Goal: Information Seeking & Learning: Learn about a topic

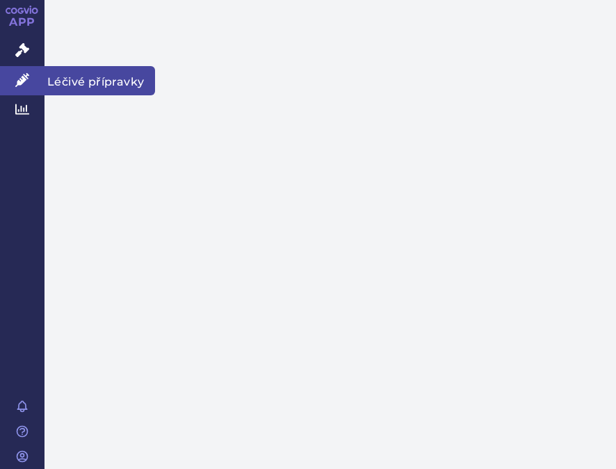
click at [24, 79] on icon at bounding box center [22, 80] width 14 height 14
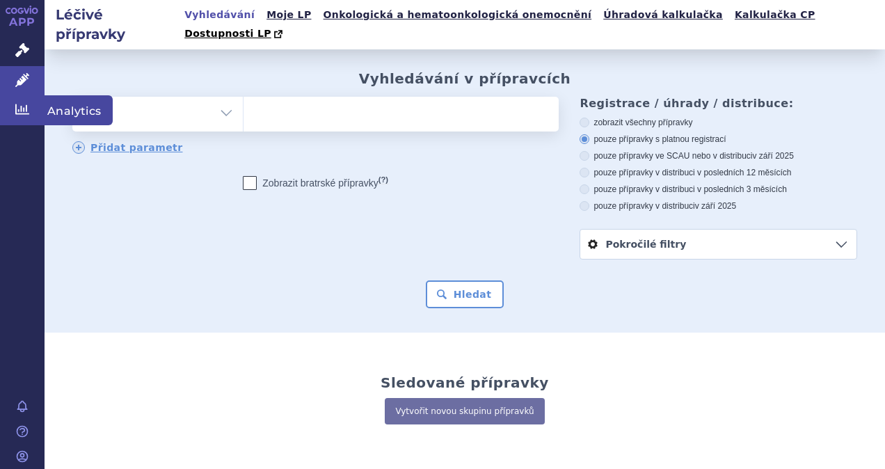
click at [25, 113] on icon at bounding box center [22, 109] width 14 height 14
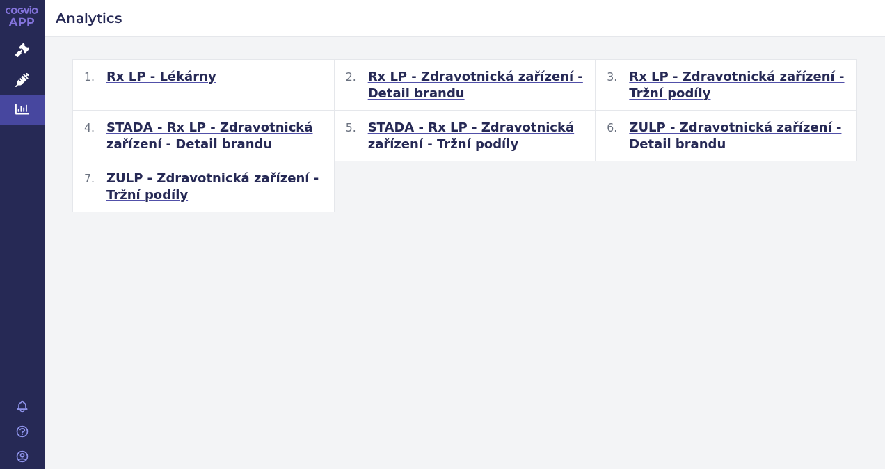
click at [189, 133] on span "STADA - Rx LP - Zdravotnická zařízení - Detail brandu" at bounding box center [214, 135] width 216 height 33
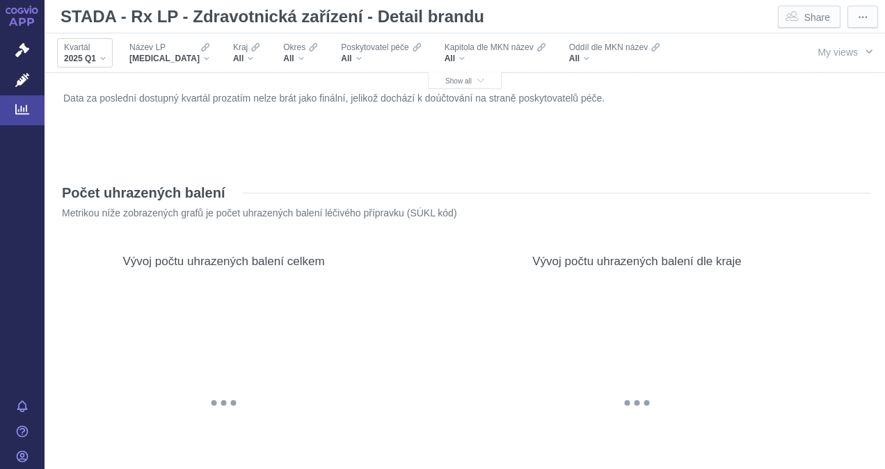
click at [96, 56] on span "2025 Q1" at bounding box center [80, 58] width 32 height 11
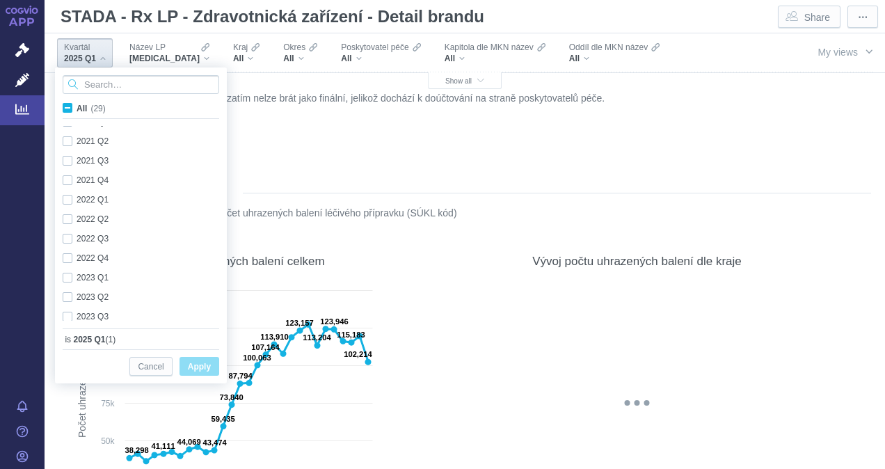
scroll to position [370, 0]
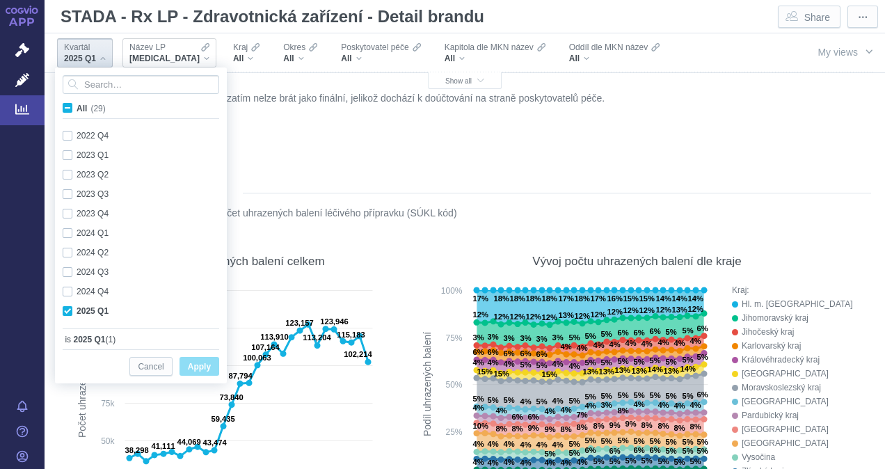
click at [147, 64] on div "Název LP [MEDICAL_DATA]" at bounding box center [169, 52] width 94 height 29
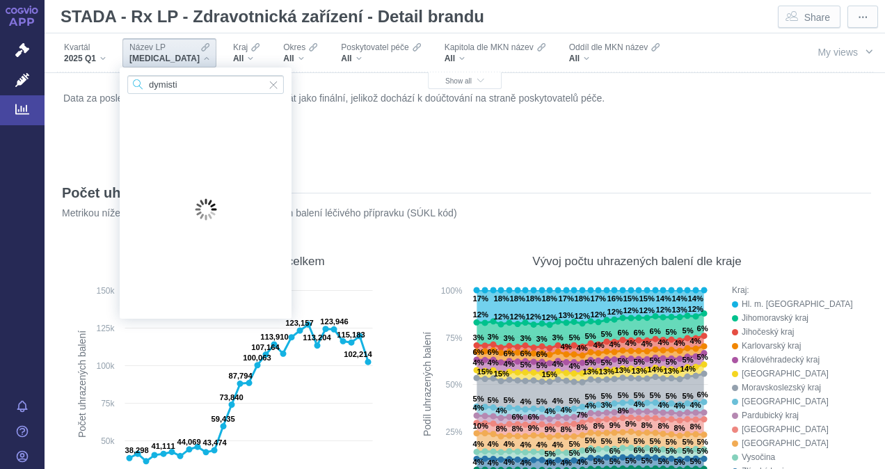
type input "dymistin"
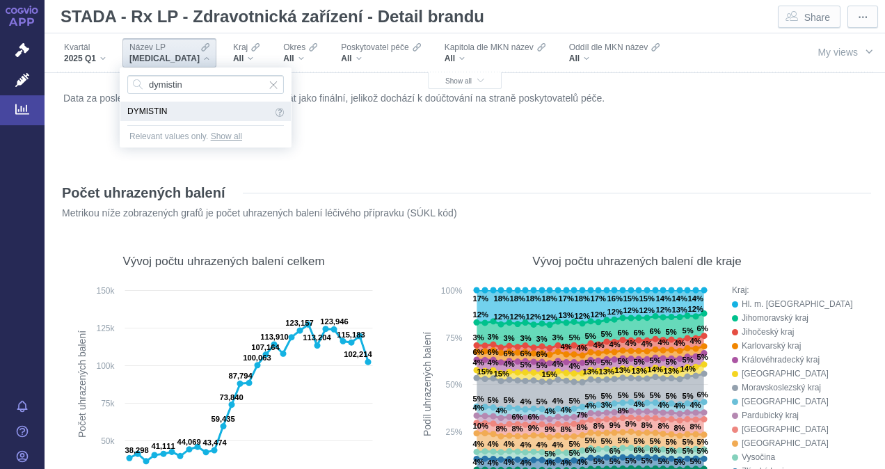
click at [143, 111] on span "DYMISTIN" at bounding box center [199, 111] width 145 height 15
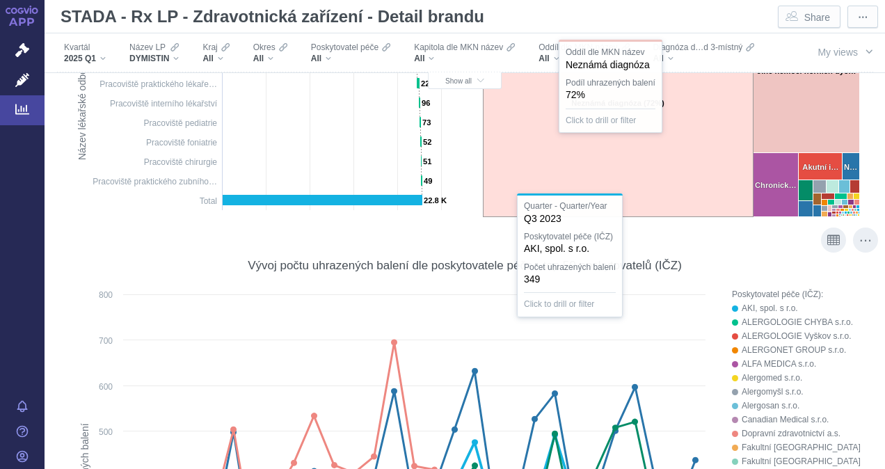
scroll to position [417, 0]
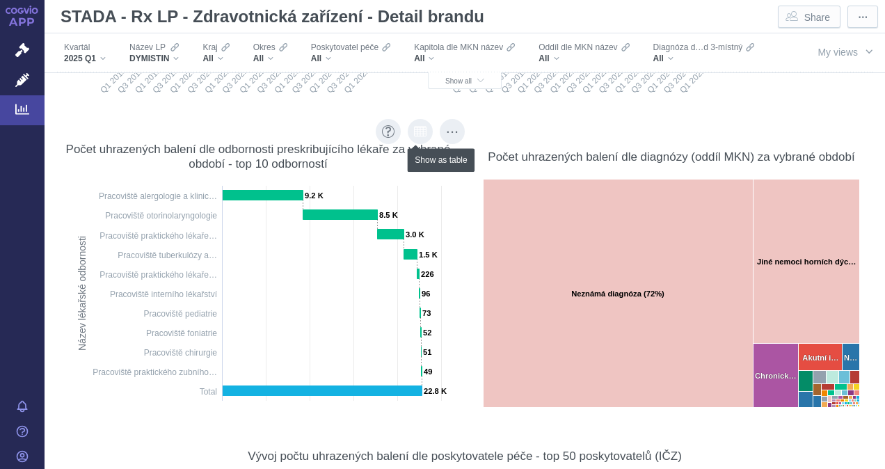
click at [419, 132] on icon "Show as table" at bounding box center [420, 131] width 13 height 13
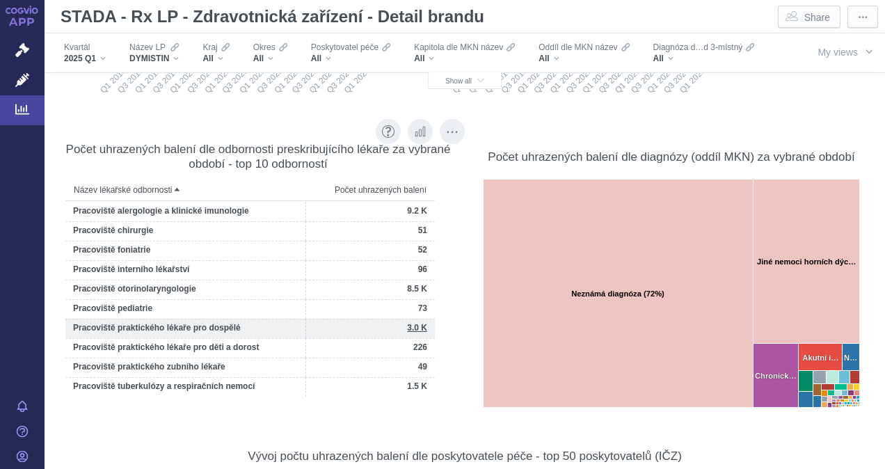
click at [426, 328] on span "3.0 K" at bounding box center [417, 328] width 20 height 10
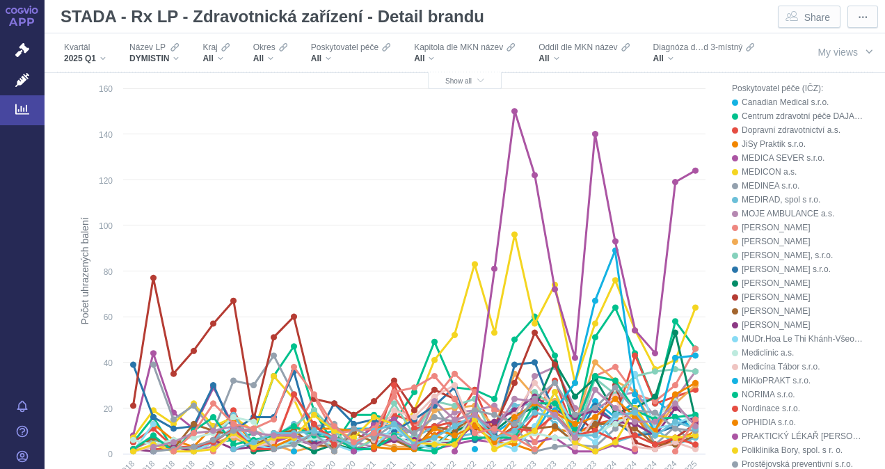
scroll to position [835, 0]
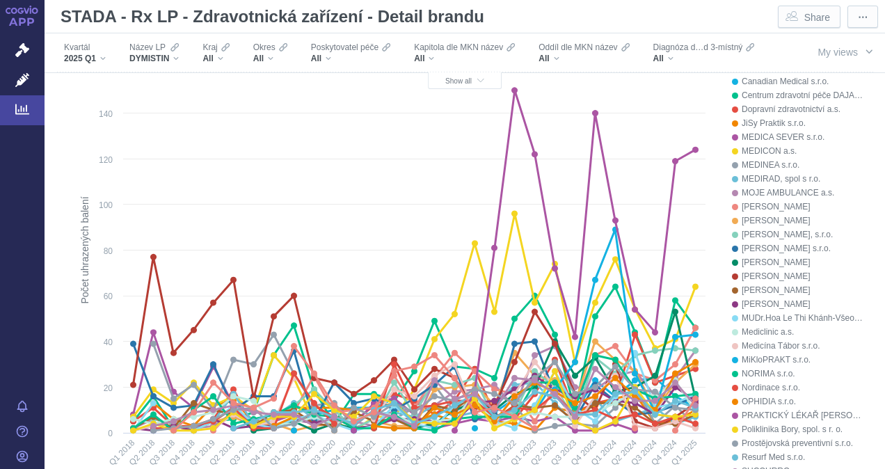
click at [815, 412] on div "PRAKTICKÝ LÉKAŘ [PERSON_NAME] s.r.o." at bounding box center [803, 415] width 122 height 14
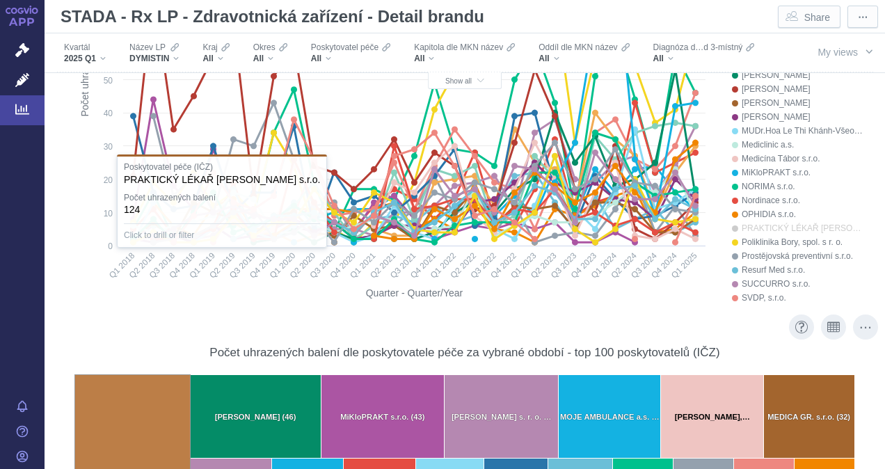
scroll to position [696, 0]
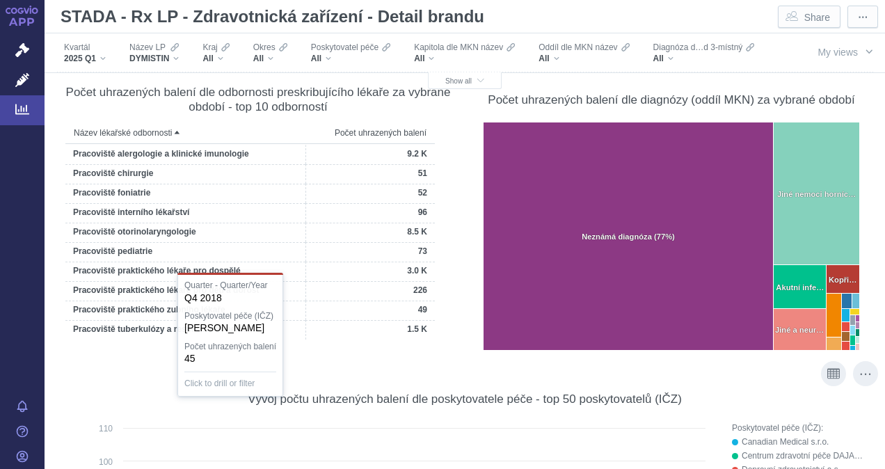
scroll to position [139, 0]
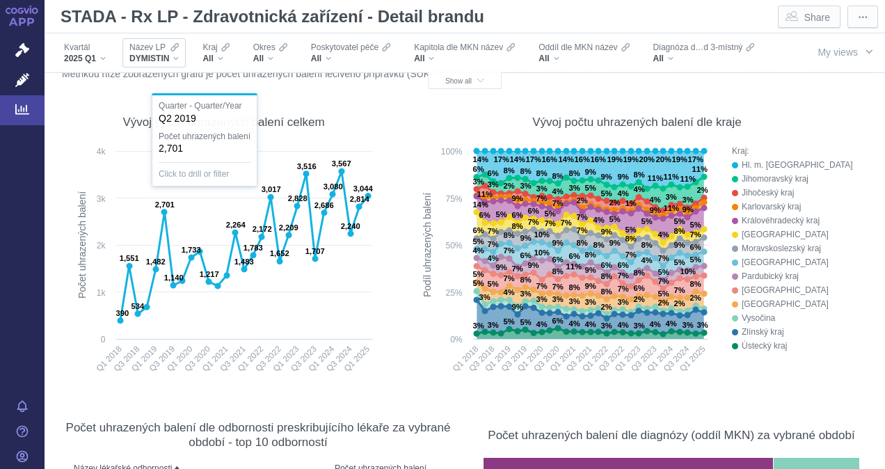
click at [173, 61] on div "DYMISTIN" at bounding box center [153, 58] width 49 height 11
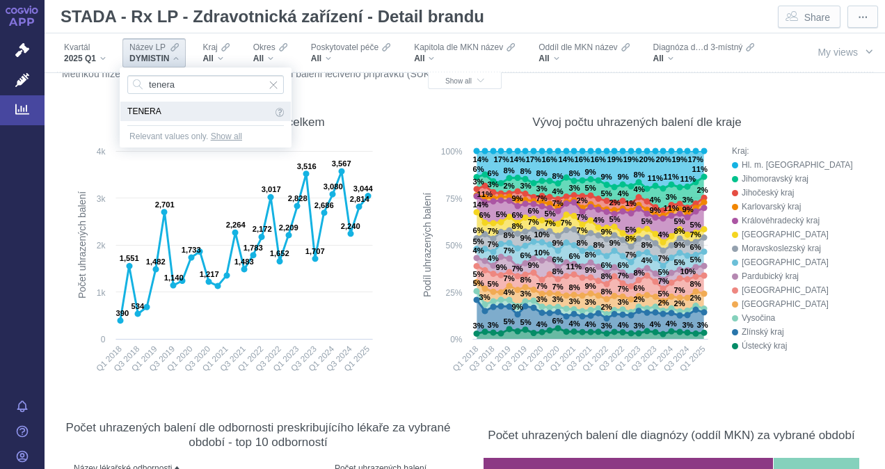
type input "tenera"
click at [145, 113] on span "TENERA" at bounding box center [199, 111] width 145 height 15
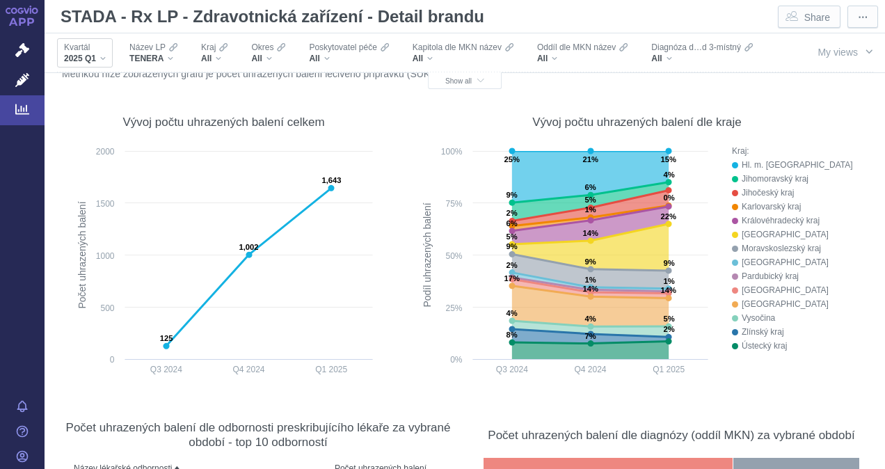
click at [100, 53] on div "2025 Q1" at bounding box center [85, 58] width 42 height 11
click at [99, 58] on div "2025 Q1" at bounding box center [85, 58] width 42 height 11
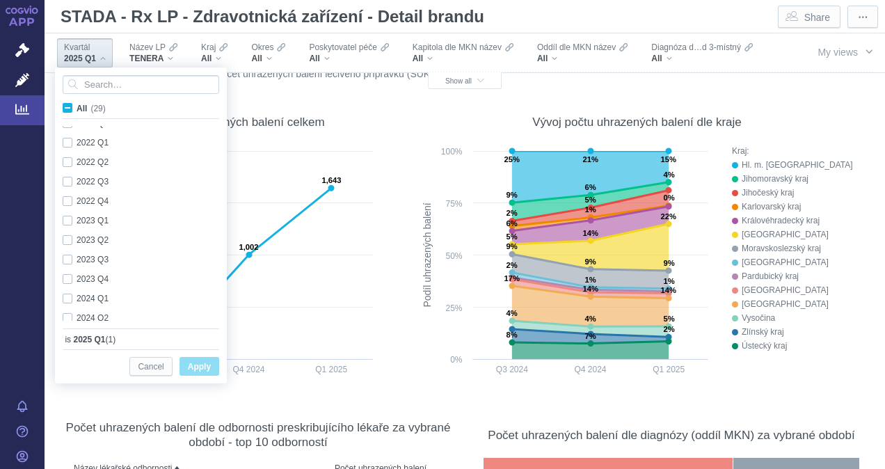
scroll to position [370, 0]
click at [221, 335] on div "is 2025 Q1 (1)" at bounding box center [141, 337] width 170 height 24
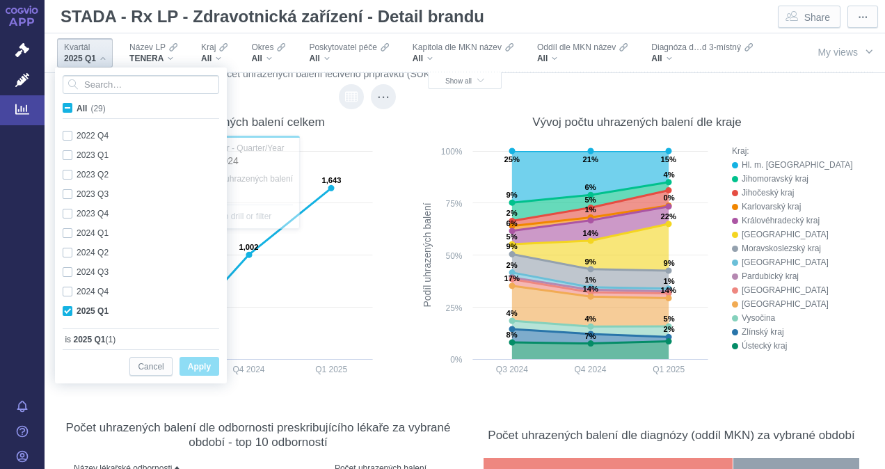
click at [345, 92] on icon "Show as table" at bounding box center [351, 96] width 13 height 10
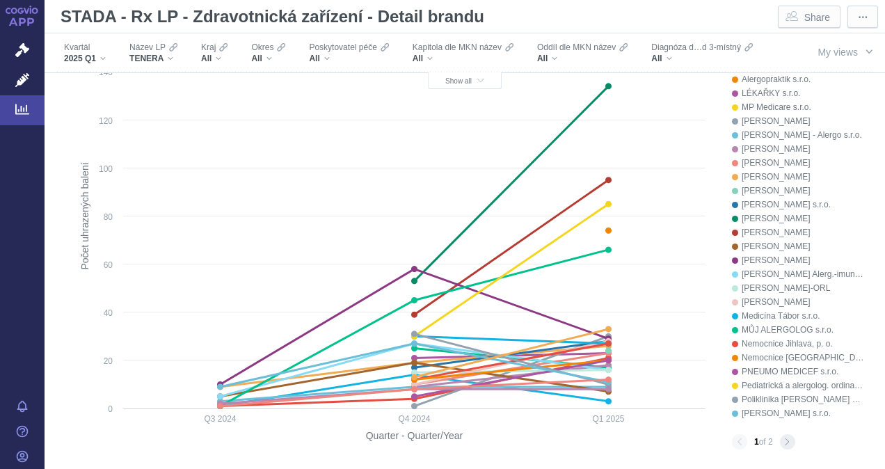
scroll to position [765, 0]
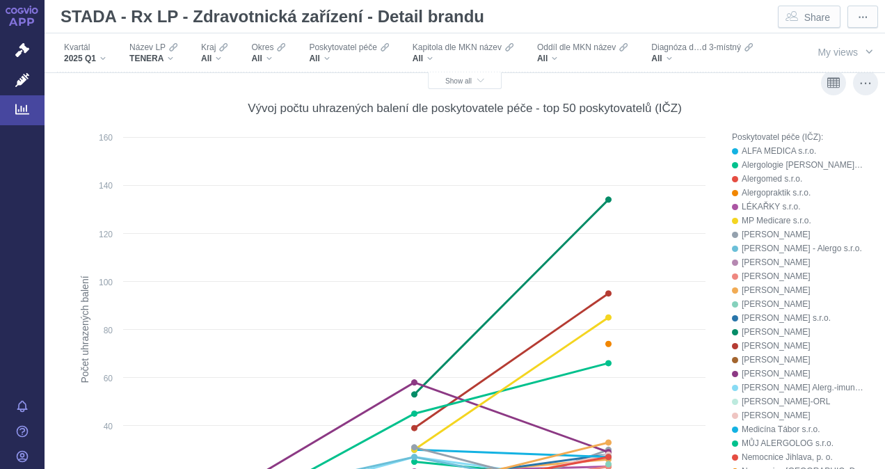
click at [758, 192] on div "Alergopraktik s.r.o." at bounding box center [803, 193] width 122 height 14
click at [757, 192] on div "Alergopraktik s.r.o." at bounding box center [803, 193] width 122 height 14
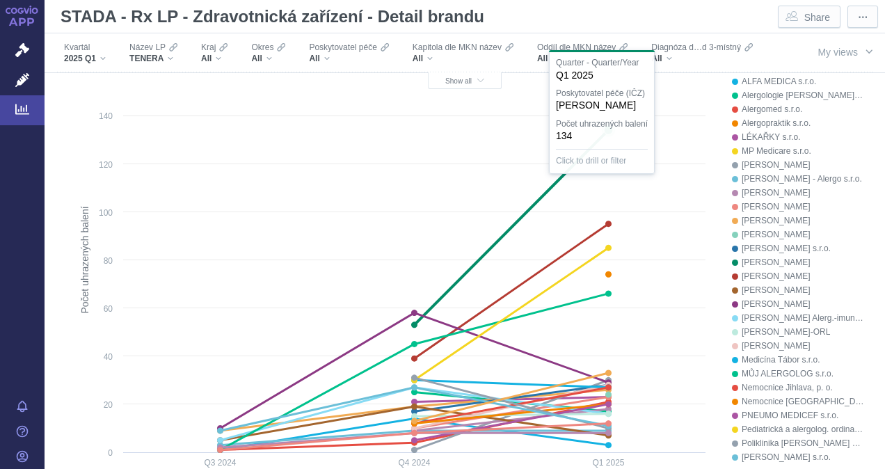
scroll to position [1044, 0]
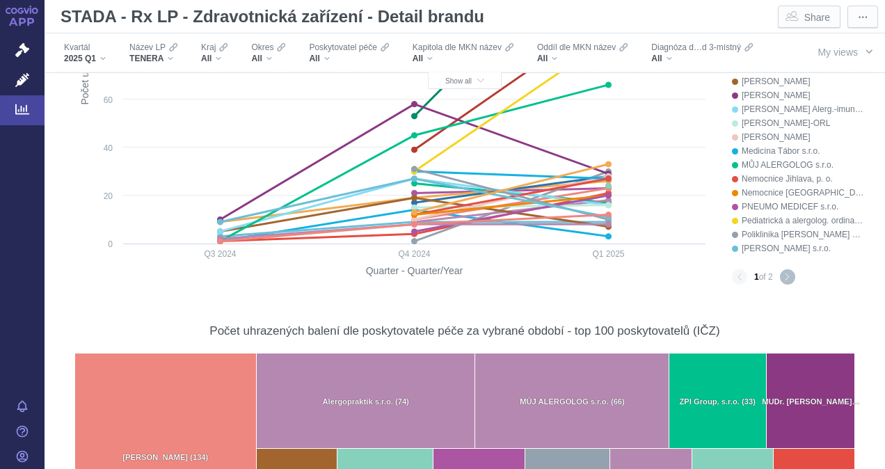
click at [780, 276] on button "Next page" at bounding box center [787, 276] width 15 height 15
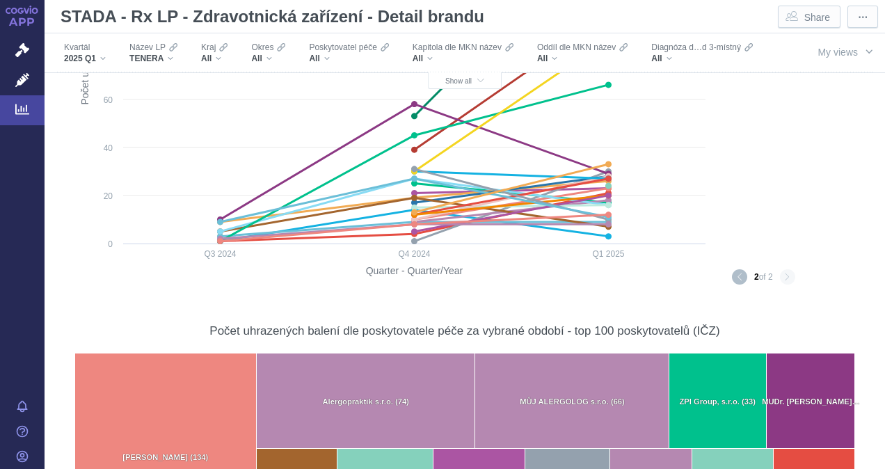
click at [732, 277] on button "Previous page" at bounding box center [739, 276] width 15 height 15
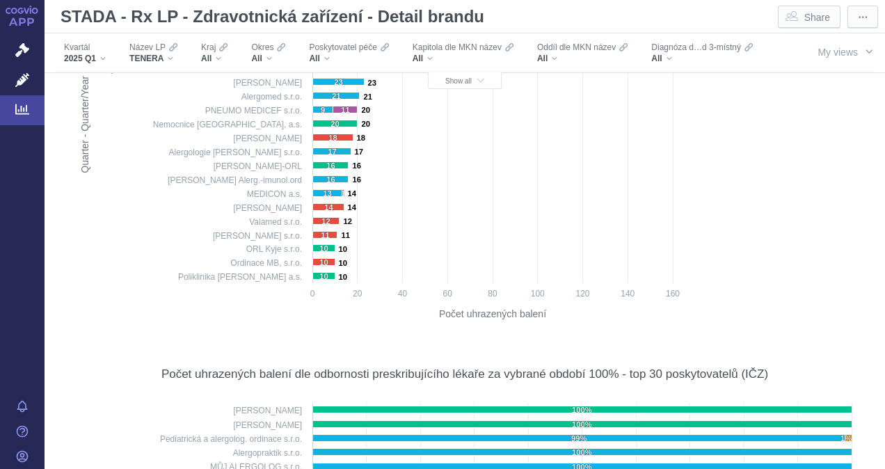
scroll to position [2809, 0]
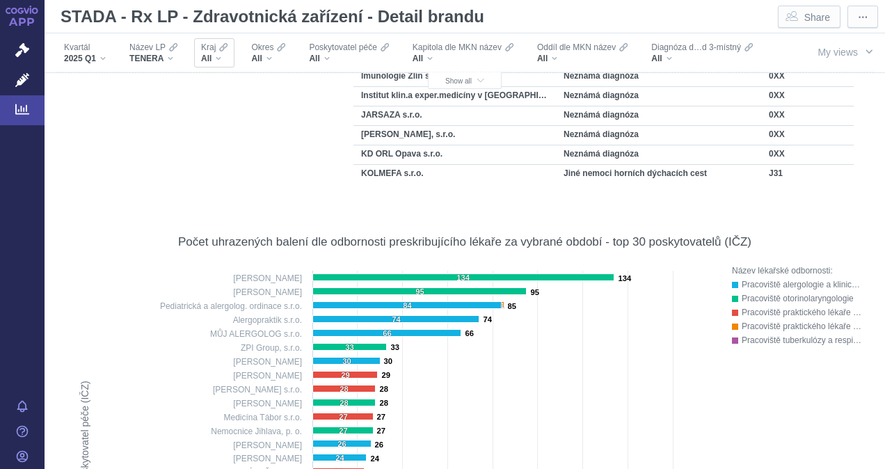
click at [215, 56] on div "All" at bounding box center [214, 58] width 26 height 11
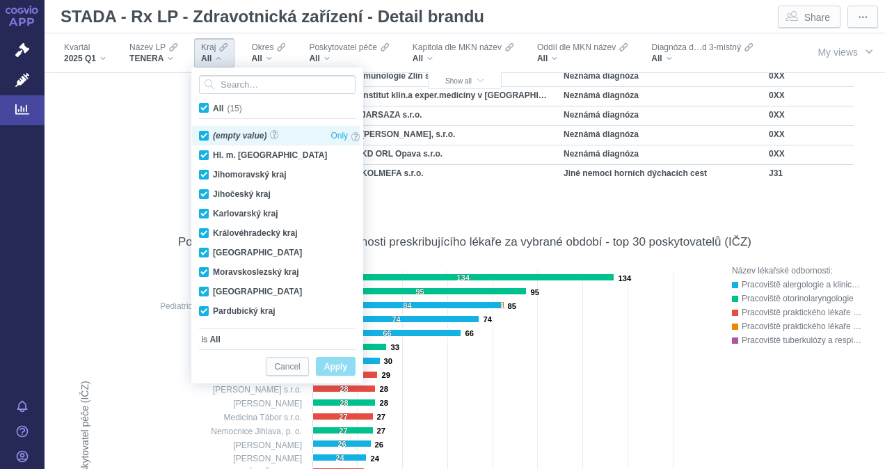
click at [202, 135] on div "(empty value) Only" at bounding box center [279, 135] width 175 height 19
checkbox input "false"
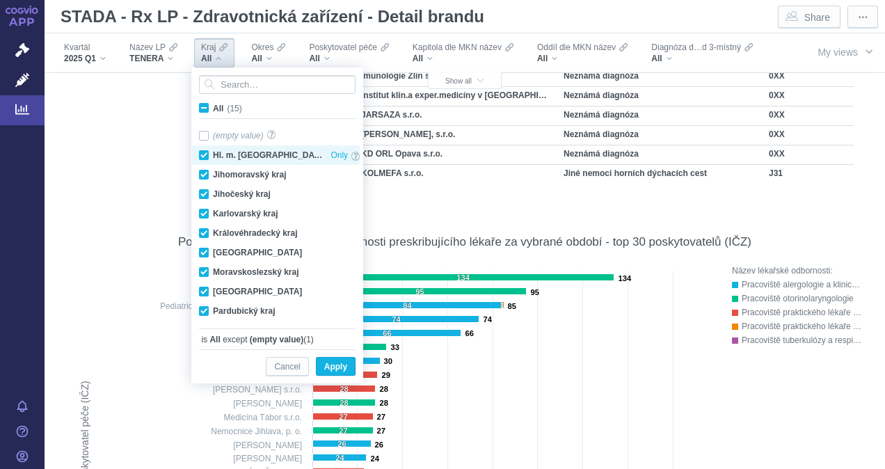
click at [207, 155] on div "Hl. m. Praha Only" at bounding box center [279, 154] width 175 height 19
checkbox input "false"
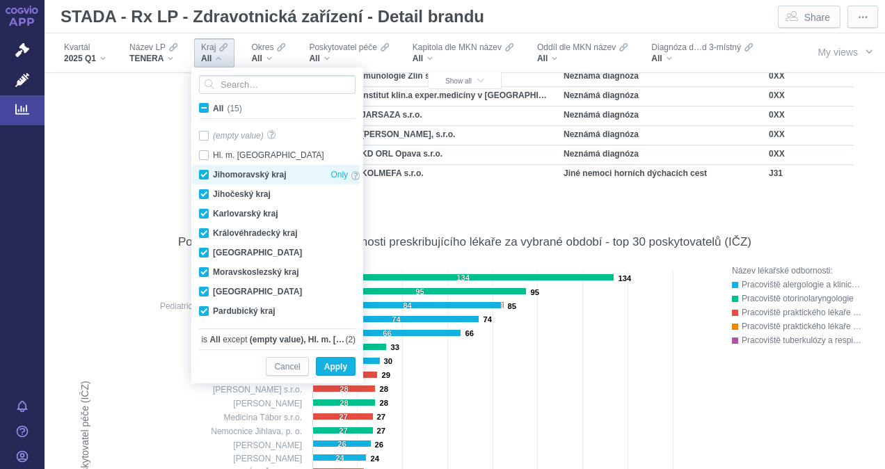
click at [207, 172] on div "Jihomoravský kraj Only" at bounding box center [279, 174] width 175 height 19
checkbox input "false"
click at [211, 186] on div "Jihočeský kraj Only" at bounding box center [279, 193] width 175 height 19
checkbox input "false"
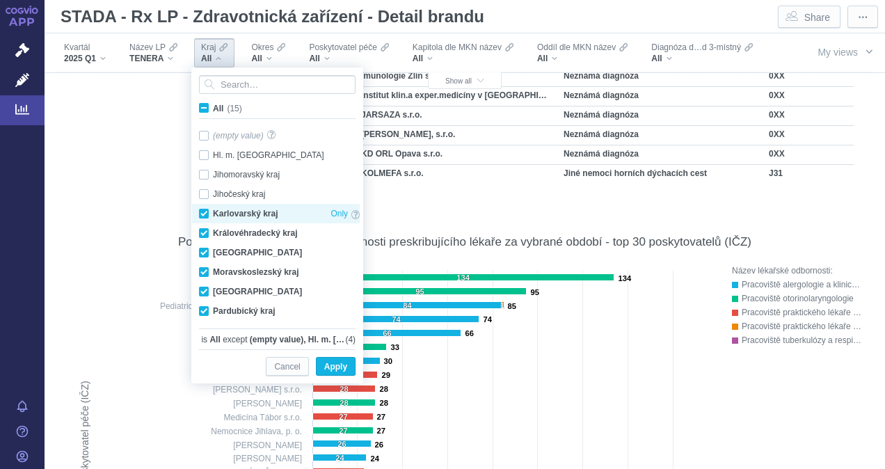
click at [203, 214] on div "Karlovarský kraj Only" at bounding box center [279, 213] width 175 height 19
checkbox input "false"
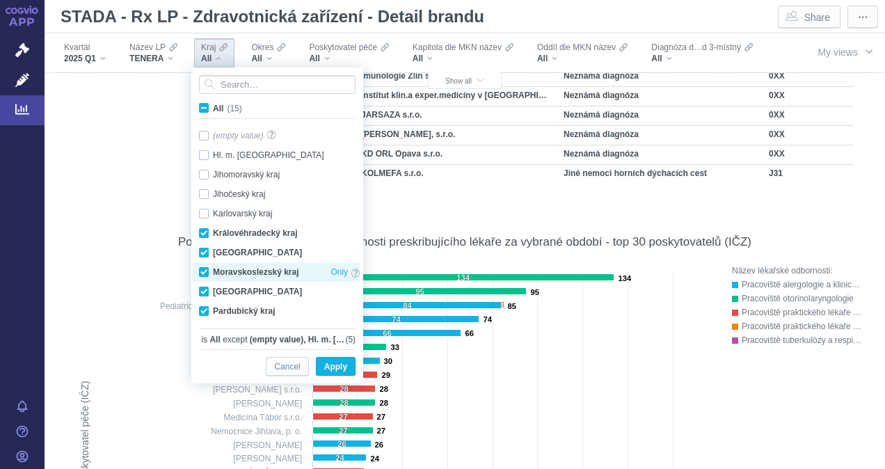
click at [203, 269] on div "Moravskoslezský kraj Only" at bounding box center [279, 271] width 175 height 19
checkbox input "false"
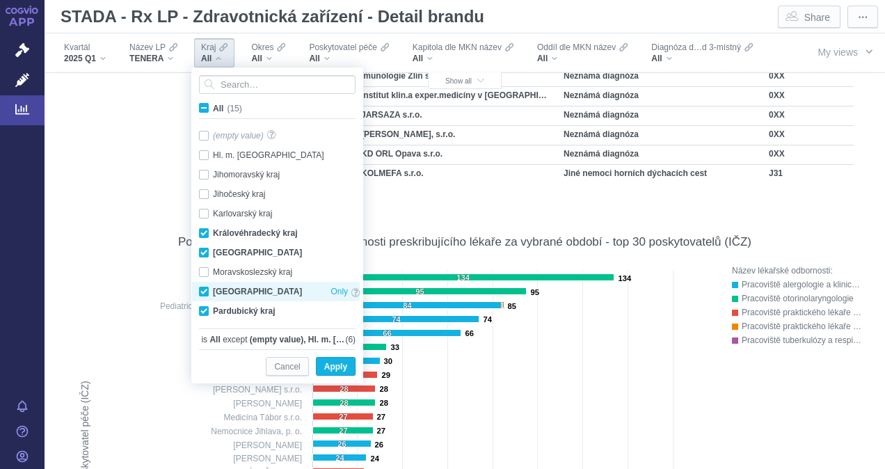
click at [209, 289] on div "Olomoucký kraj Only" at bounding box center [279, 291] width 175 height 19
checkbox input "false"
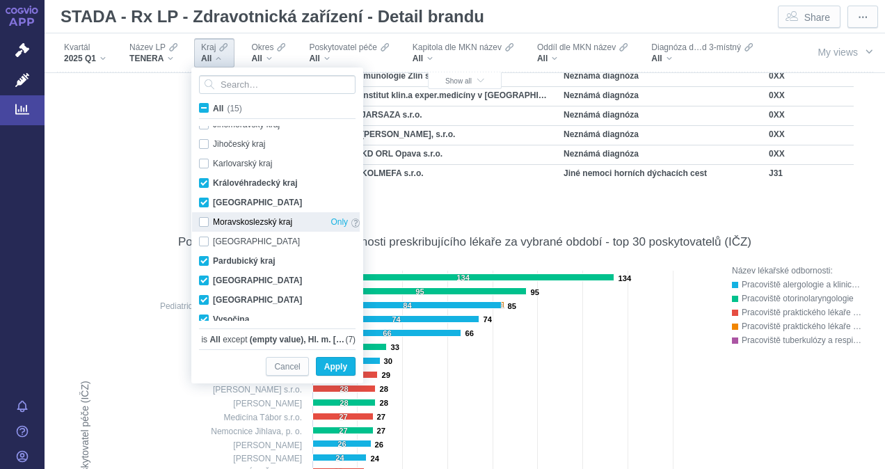
scroll to position [70, 0]
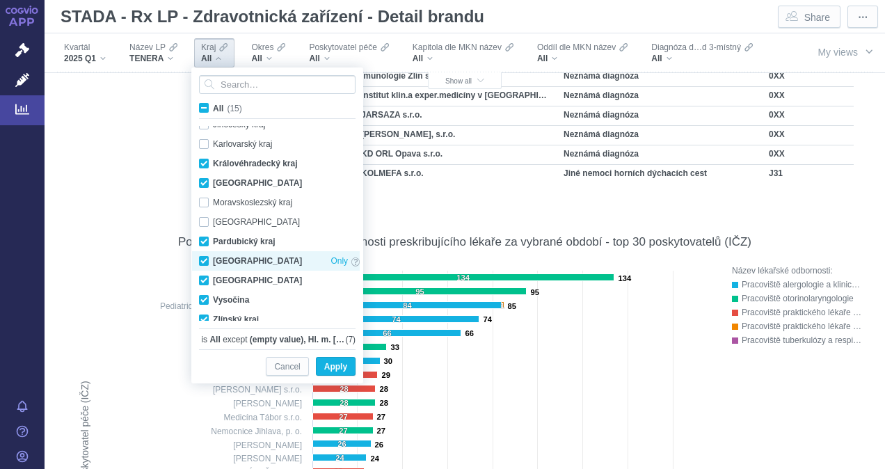
click at [210, 262] on div "Plzeňský kraj Only" at bounding box center [279, 260] width 175 height 19
checkbox input "false"
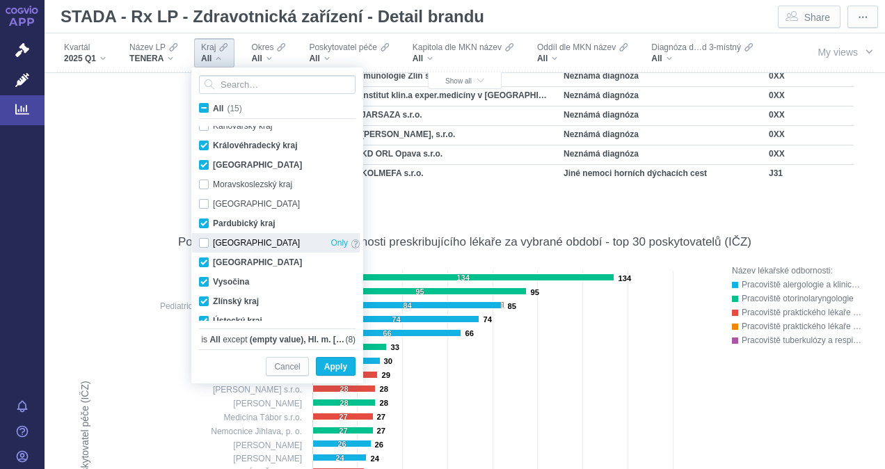
scroll to position [97, 0]
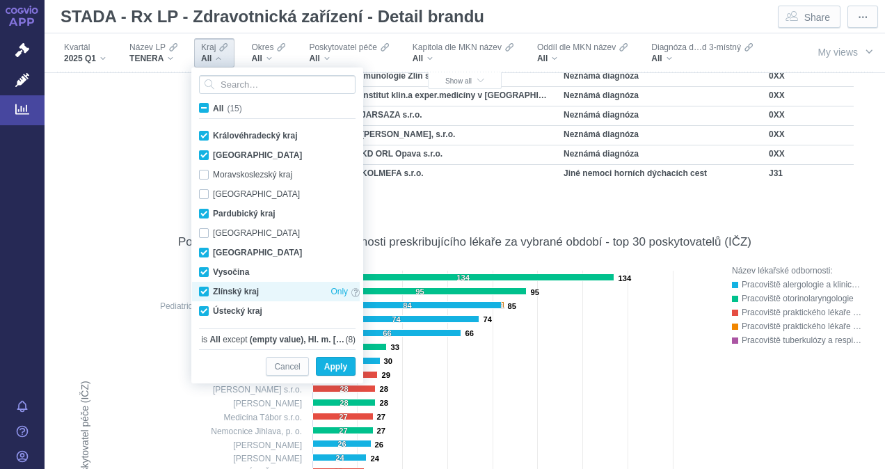
click at [202, 285] on div "Zlínský kraj Only" at bounding box center [279, 291] width 175 height 19
checkbox input "false"
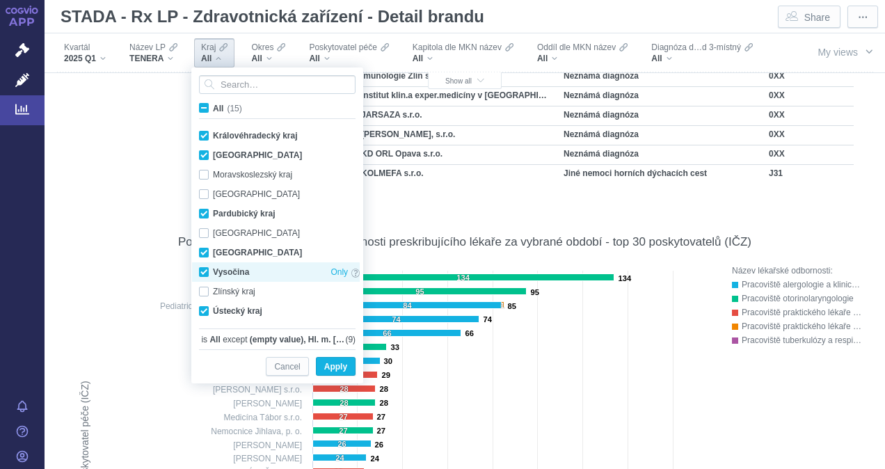
click at [205, 270] on div "Vysočina Only" at bounding box center [279, 271] width 175 height 19
checkbox input "false"
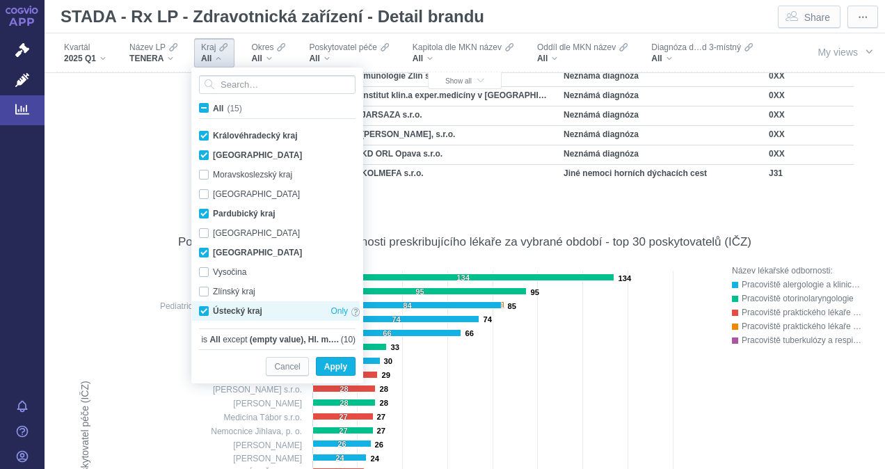
click at [203, 308] on div "Ústecký kraj Only" at bounding box center [279, 310] width 175 height 19
checkbox input "false"
click at [326, 362] on span "Apply" at bounding box center [335, 366] width 23 height 17
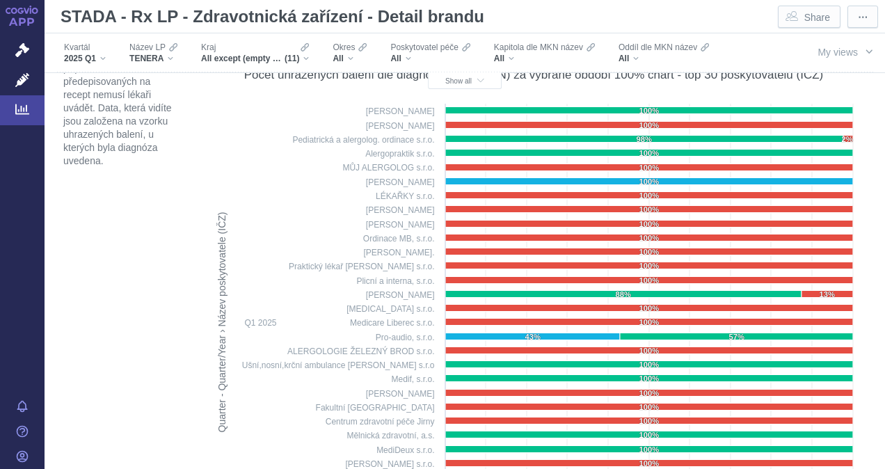
scroll to position [1835, 0]
